Goal: Information Seeking & Learning: Learn about a topic

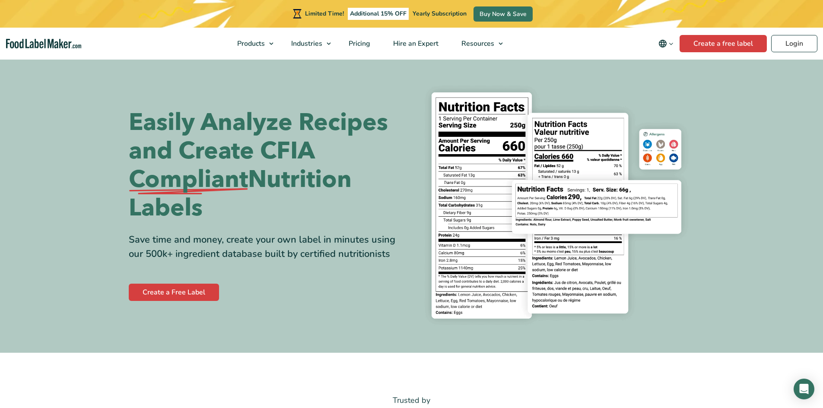
click at [670, 45] on icon "Change language" at bounding box center [671, 44] width 6 height 6
click at [673, 83] on link "Français" at bounding box center [678, 86] width 24 height 9
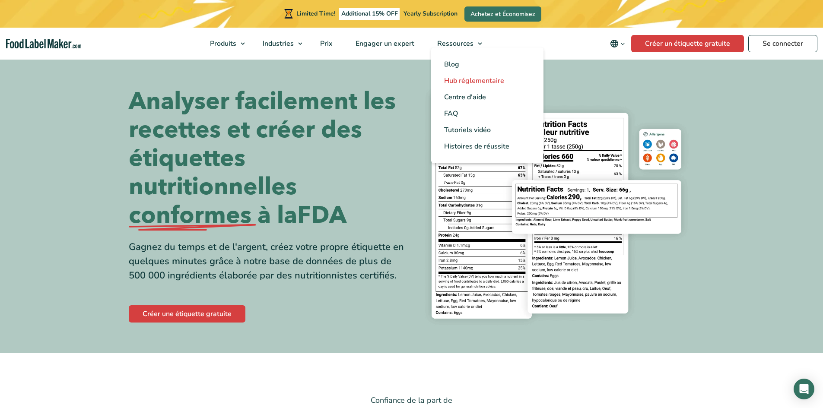
click at [461, 78] on span "Hub réglementaire" at bounding box center [474, 81] width 60 height 10
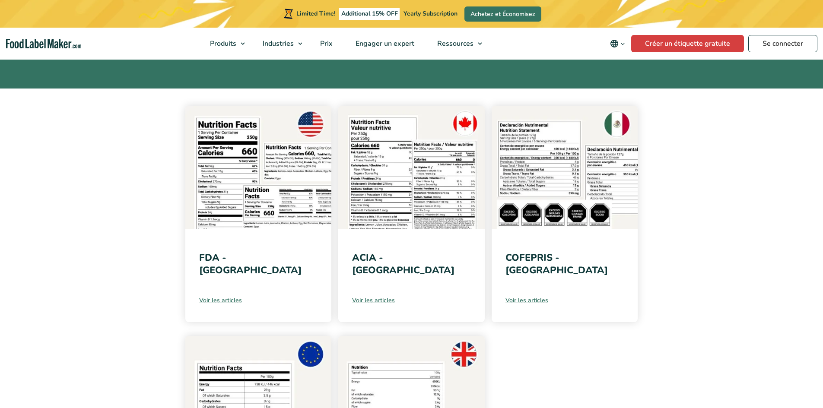
scroll to position [130, 0]
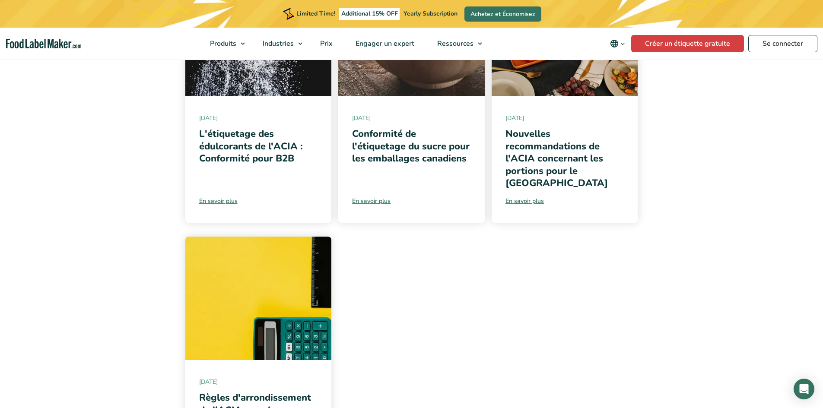
scroll to position [907, 0]
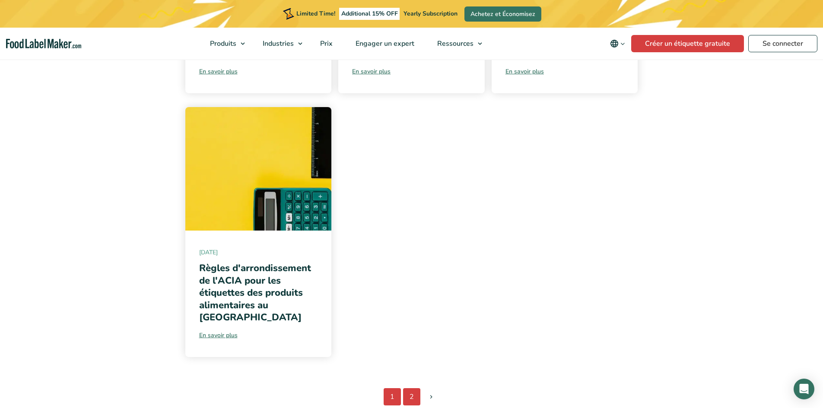
click at [411, 388] on link "2" at bounding box center [411, 396] width 17 height 17
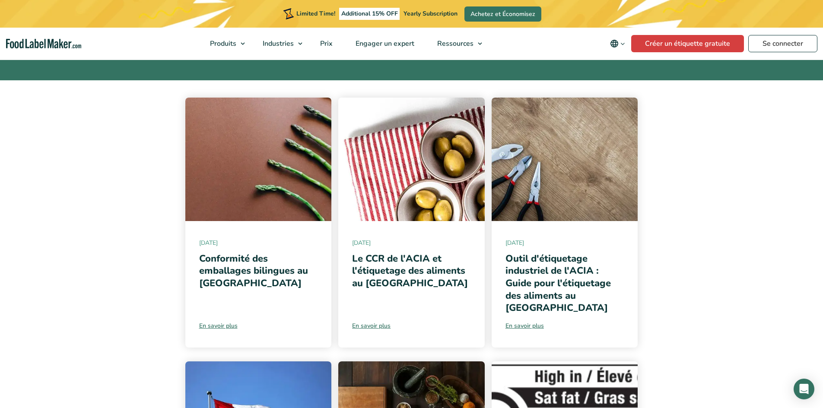
scroll to position [130, 0]
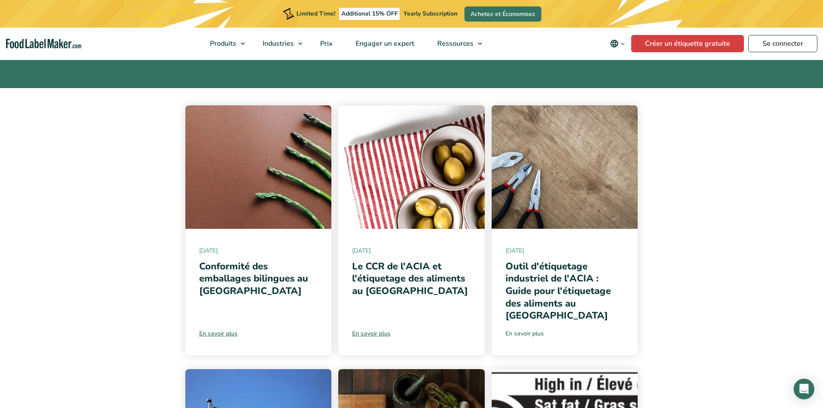
click at [520, 329] on link "En savoir plus" at bounding box center [564, 333] width 119 height 9
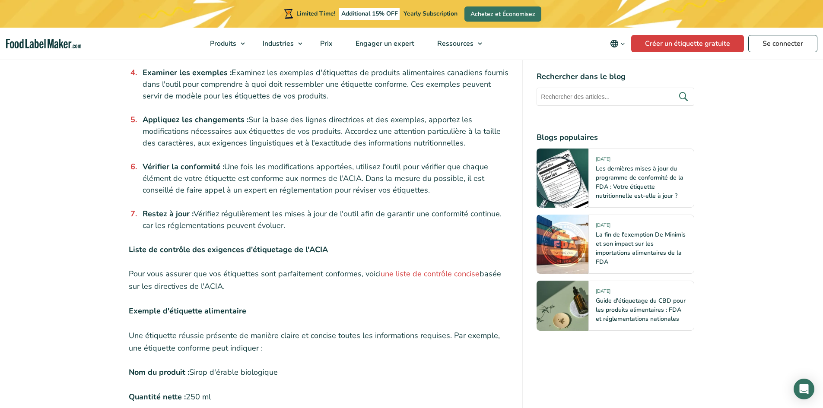
scroll to position [1641, 0]
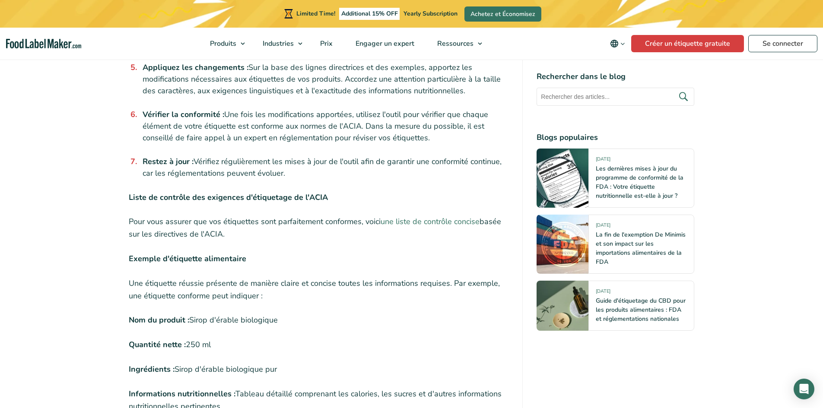
click at [406, 216] on link "une liste de contrôle concise" at bounding box center [430, 221] width 99 height 10
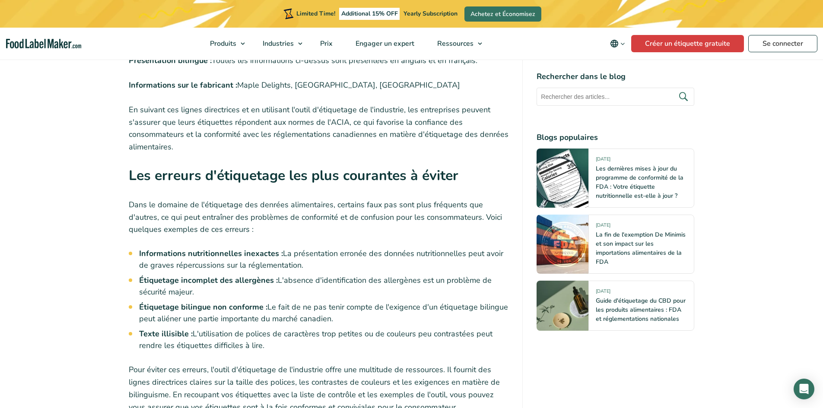
scroll to position [2030, 0]
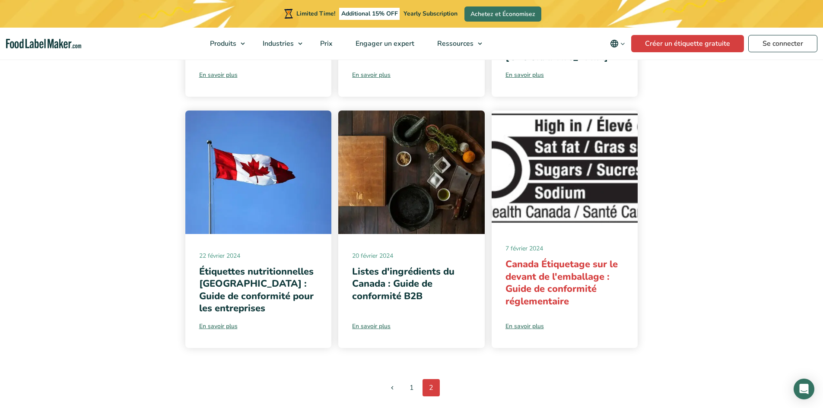
scroll to position [389, 0]
click at [535, 260] on link "Canada Étiquetage sur le devant de l'emballage : Guide de conformité réglementa…" at bounding box center [561, 282] width 112 height 50
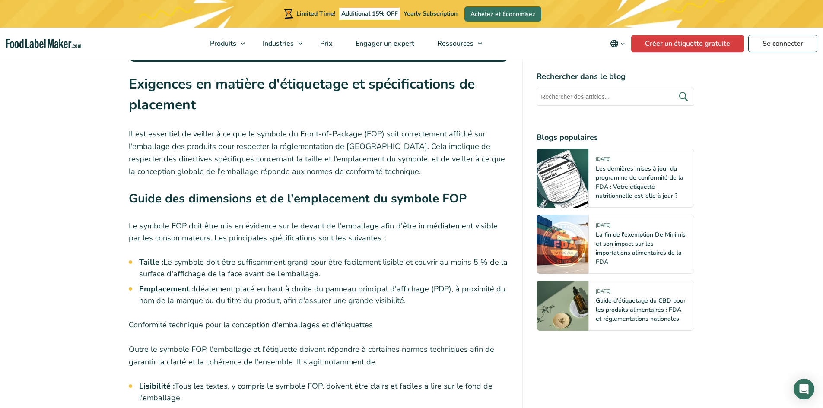
scroll to position [1598, 0]
